Goal: Information Seeking & Learning: Learn about a topic

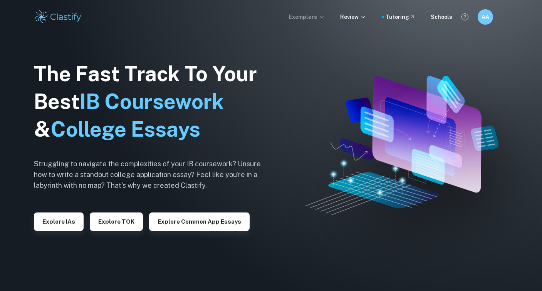
click at [302, 13] on p "Exemplars" at bounding box center [307, 17] width 36 height 8
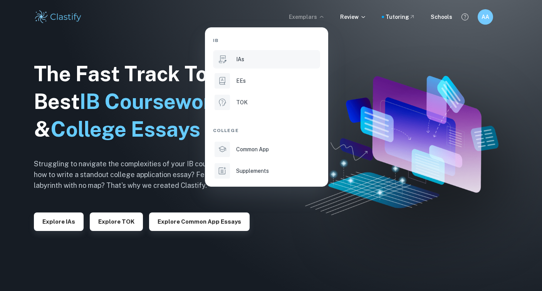
click at [251, 59] on div "IAs" at bounding box center [277, 59] width 82 height 8
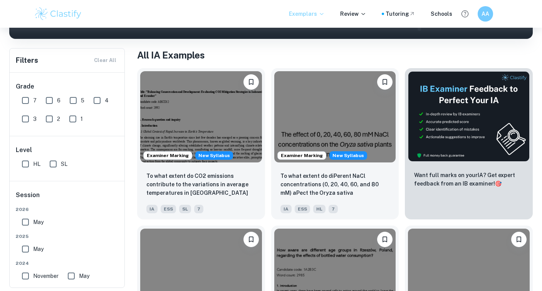
click at [314, 13] on p "Exemplars" at bounding box center [307, 14] width 36 height 8
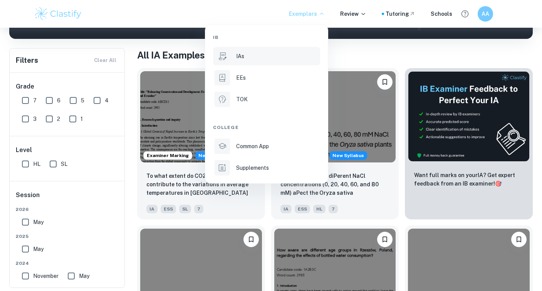
click at [154, 76] on div at bounding box center [271, 145] width 542 height 291
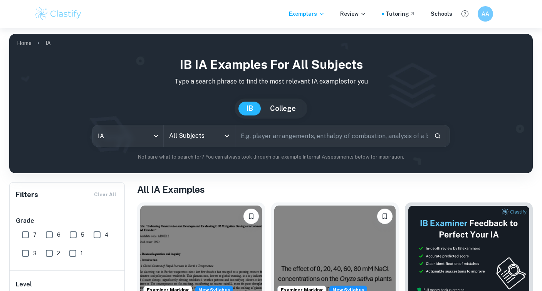
click at [193, 136] on input "All Subjects" at bounding box center [193, 136] width 52 height 15
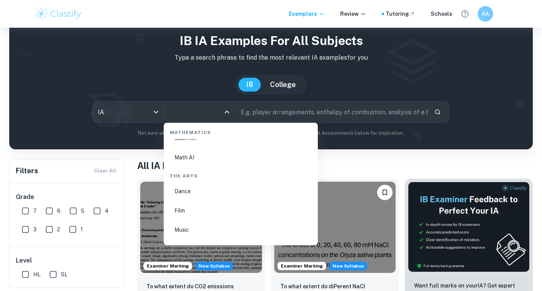
scroll to position [1356, 0]
click at [205, 161] on li "Math AI" at bounding box center [241, 164] width 148 height 18
type input "Math AI"
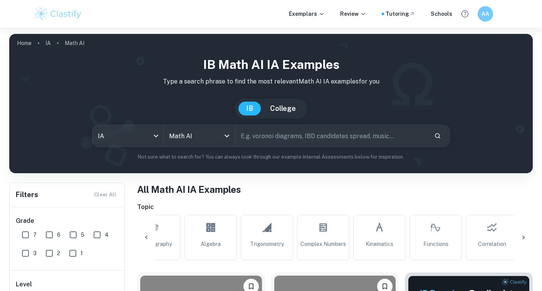
scroll to position [0, 594]
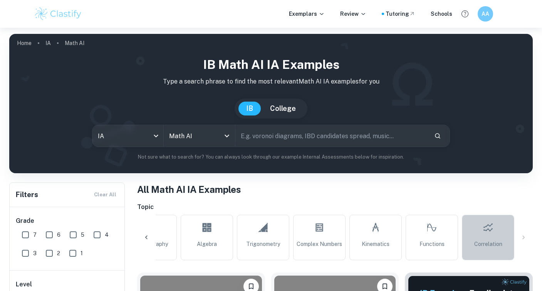
click at [496, 243] on span "Correlation" at bounding box center [488, 244] width 28 height 8
type input "Correlation"
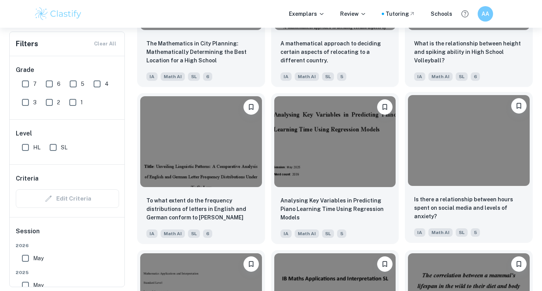
scroll to position [3331, 0]
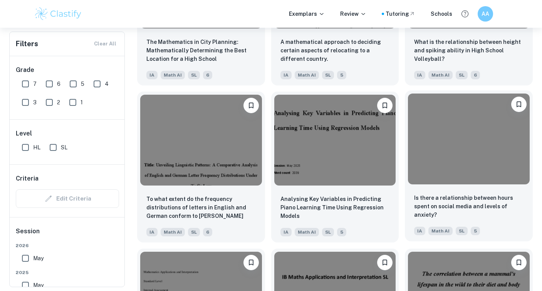
click at [432, 149] on img at bounding box center [469, 139] width 122 height 91
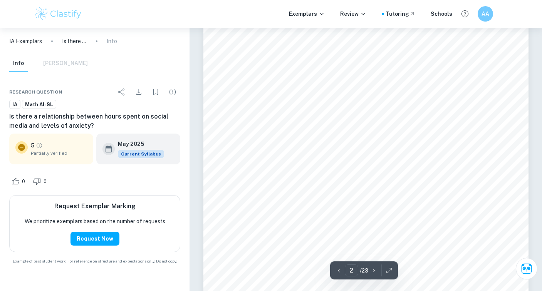
scroll to position [558, 0]
type input "3"
click at [42, 118] on h6 "Is there a relationship between hours spent on social media and levels of anxie…" at bounding box center [94, 121] width 171 height 18
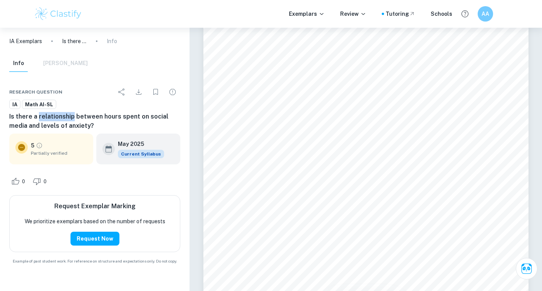
click at [42, 118] on h6 "Is there a relationship between hours spent on social media and levels of anxie…" at bounding box center [94, 121] width 171 height 18
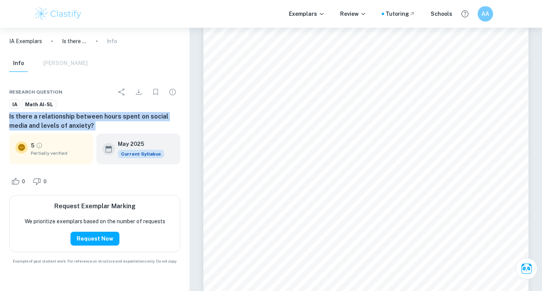
click at [42, 118] on h6 "Is there a relationship between hours spent on social media and levels of anxie…" at bounding box center [94, 121] width 171 height 18
copy div "Is there a relationship between hours spent on social media and levels of anxie…"
